Goal: Navigation & Orientation: Find specific page/section

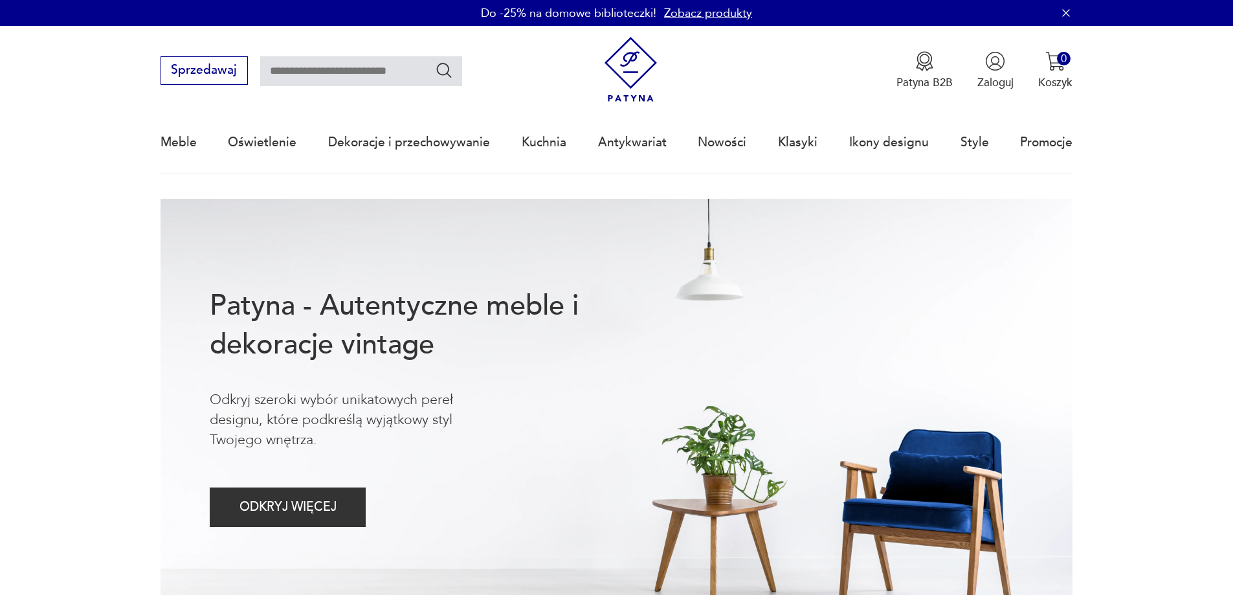
click at [748, 151] on div "Meble Oświetlenie Dekoracje i przechowywanie Kuchnia Antykwariat Nowości Klasyk…" at bounding box center [617, 143] width 913 height 60
click at [745, 151] on link "Nowości" at bounding box center [722, 143] width 49 height 60
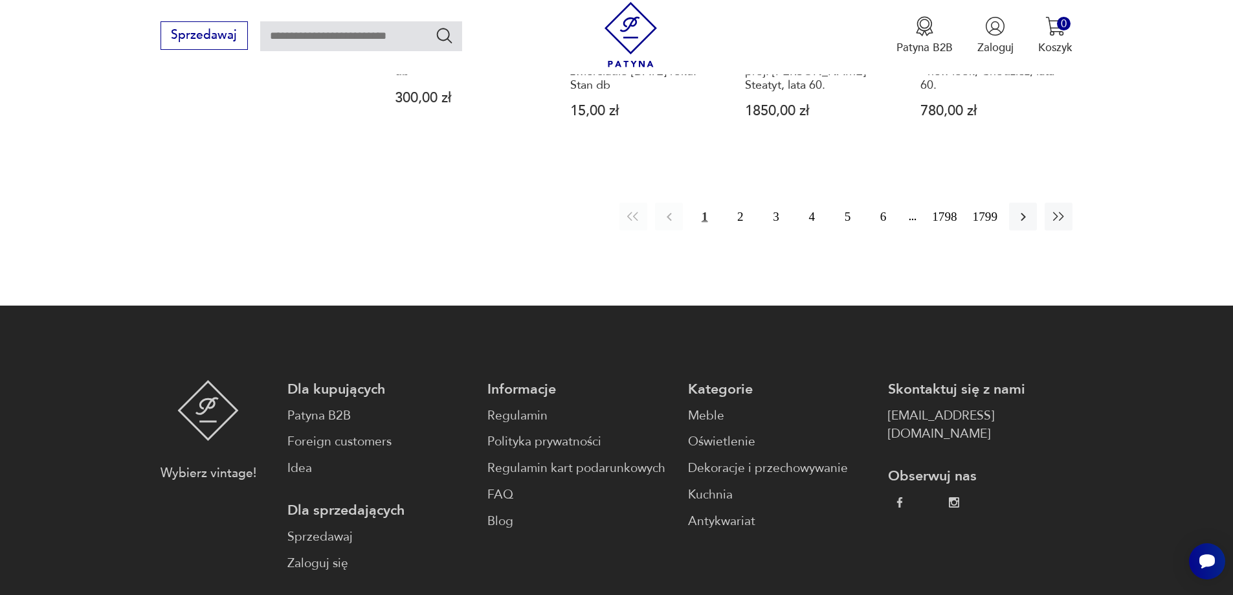
scroll to position [1448, 0]
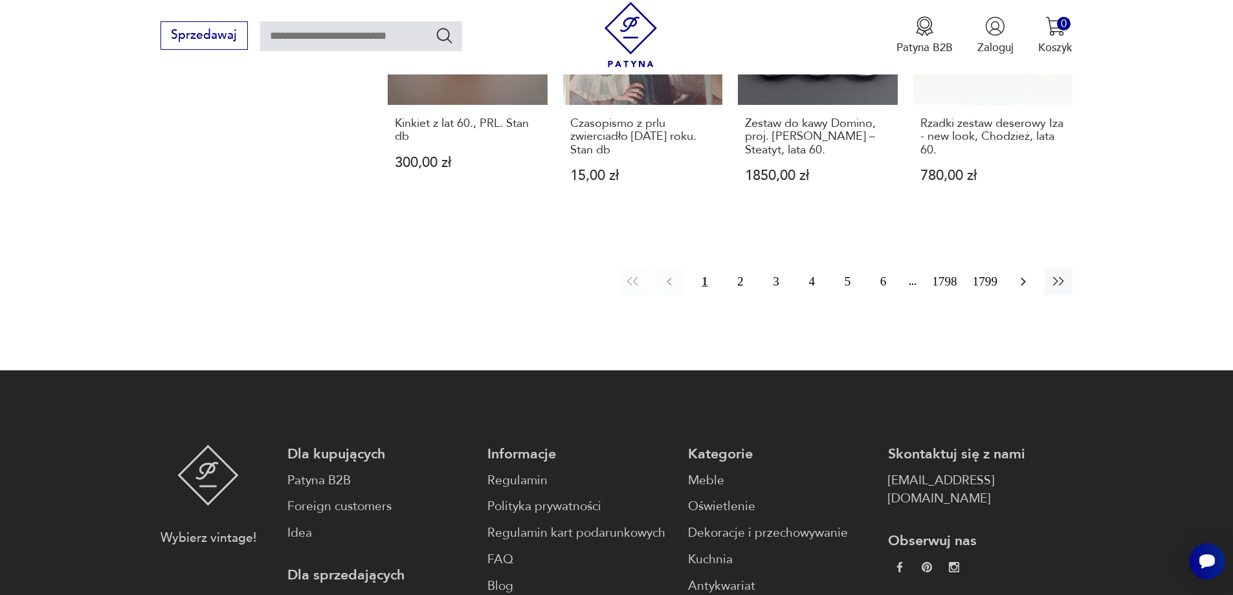
click at [1020, 274] on icon "button" at bounding box center [1024, 282] width 16 height 16
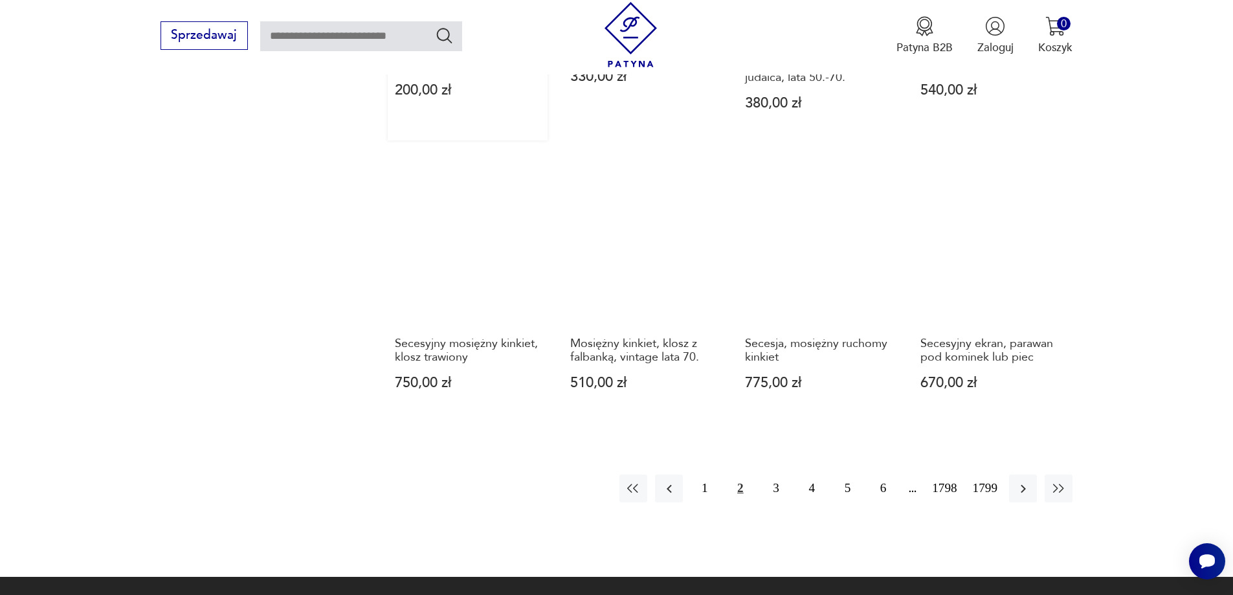
scroll to position [1385, 0]
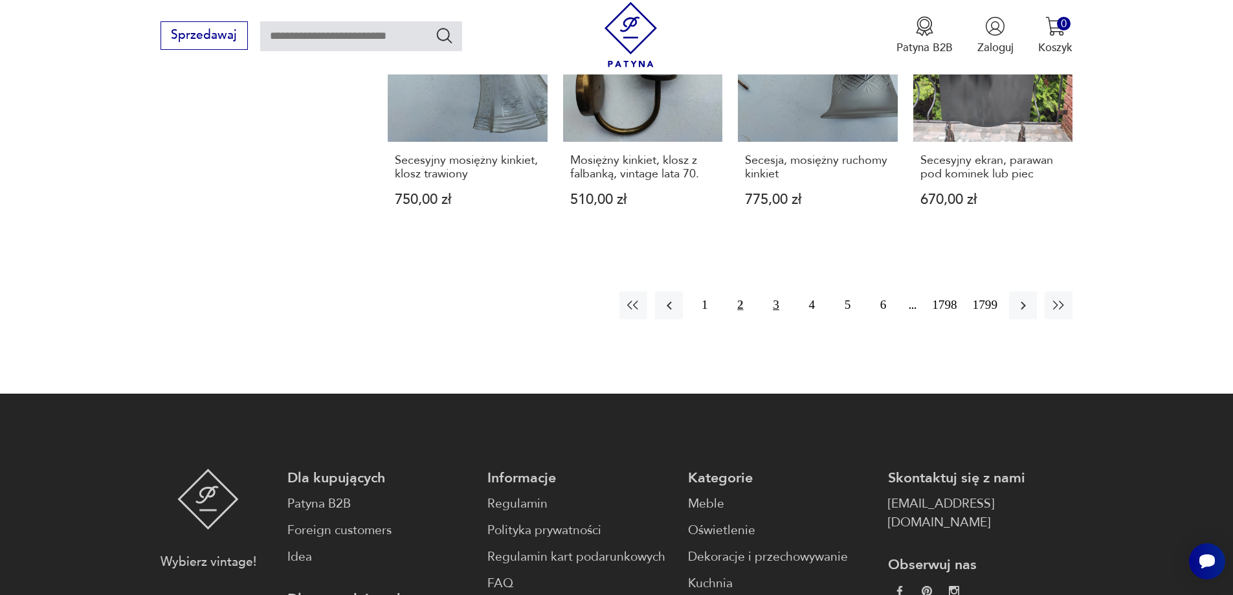
click at [772, 304] on button "3" at bounding box center [776, 305] width 28 height 28
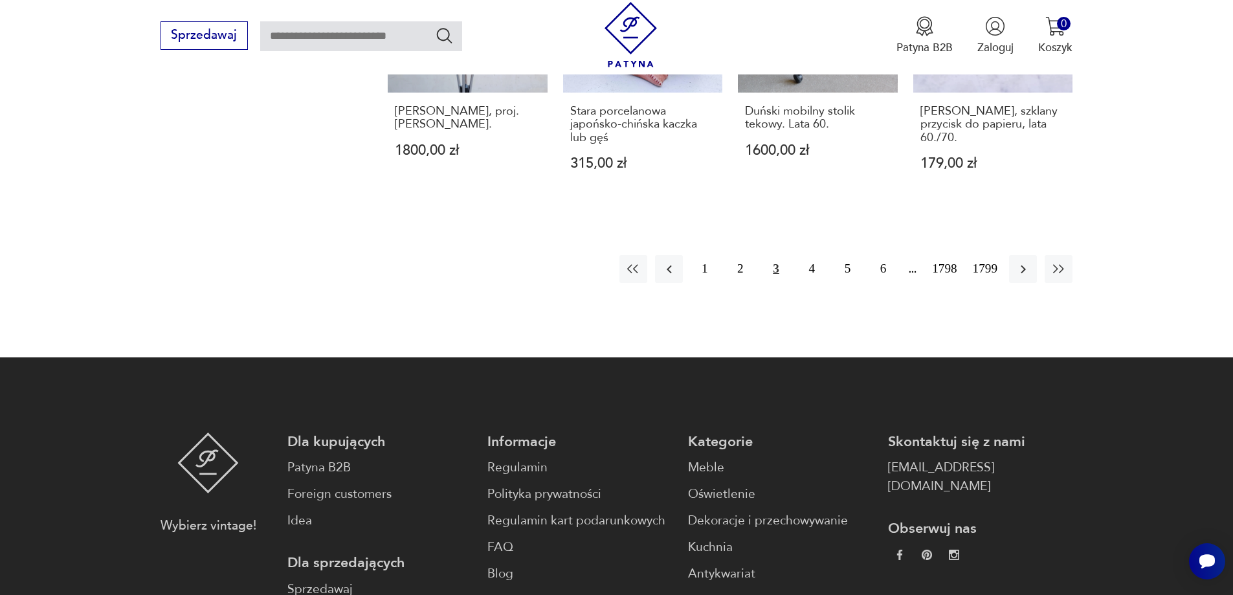
scroll to position [1255, 0]
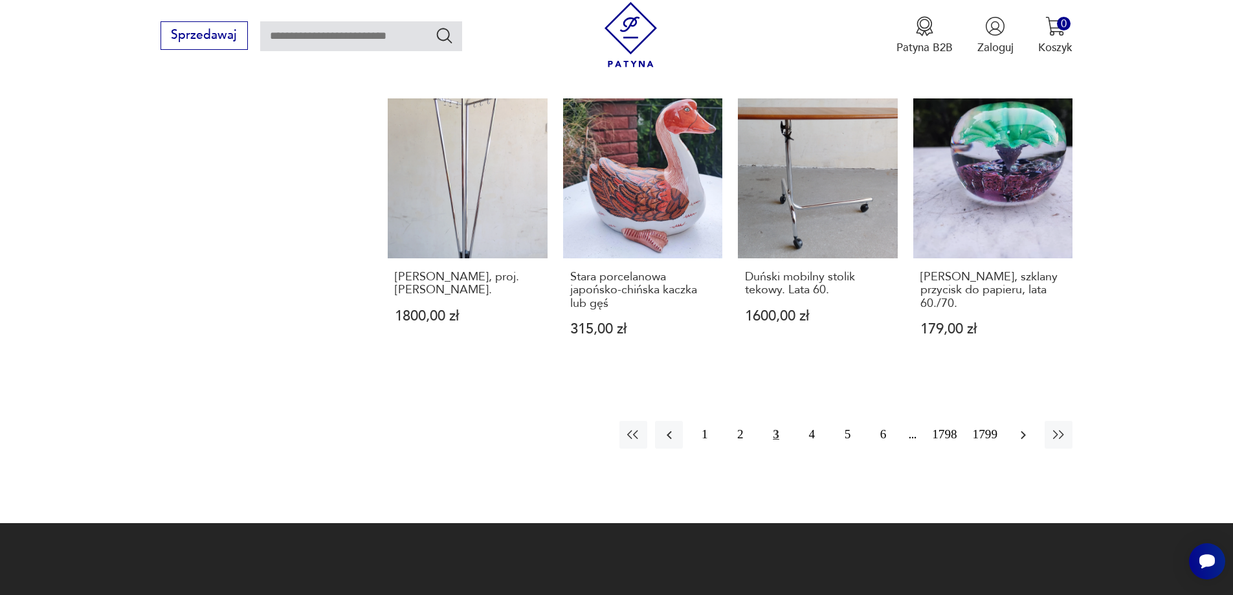
click at [1019, 446] on button "button" at bounding box center [1023, 435] width 28 height 28
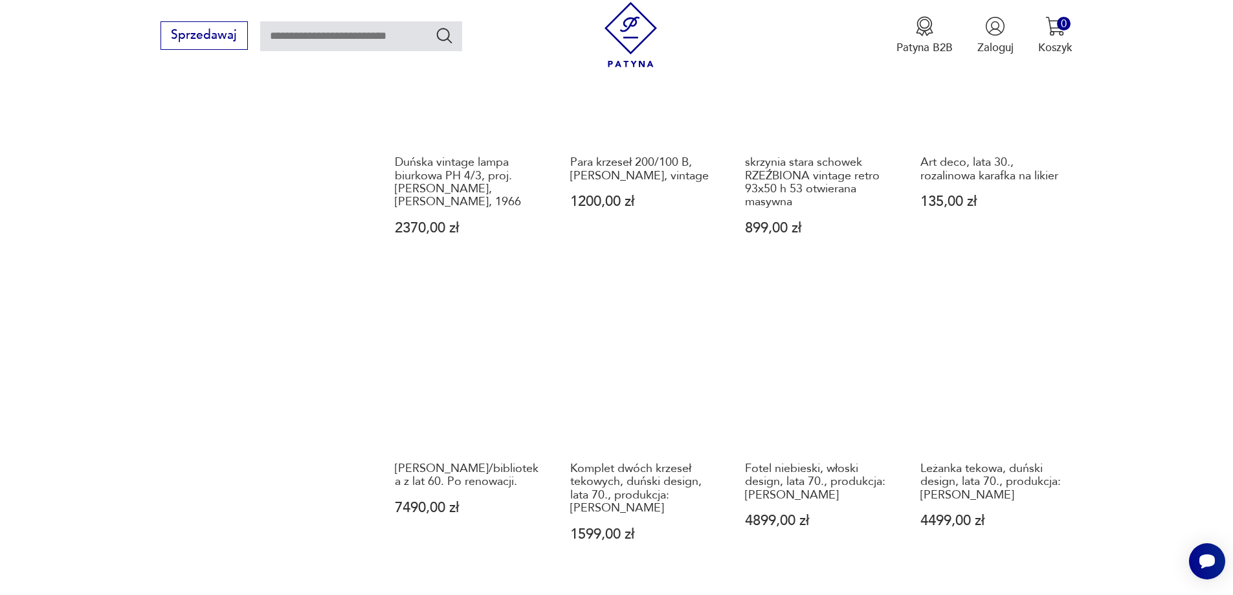
scroll to position [1126, 0]
